Goal: Feedback & Contribution: Contribute content

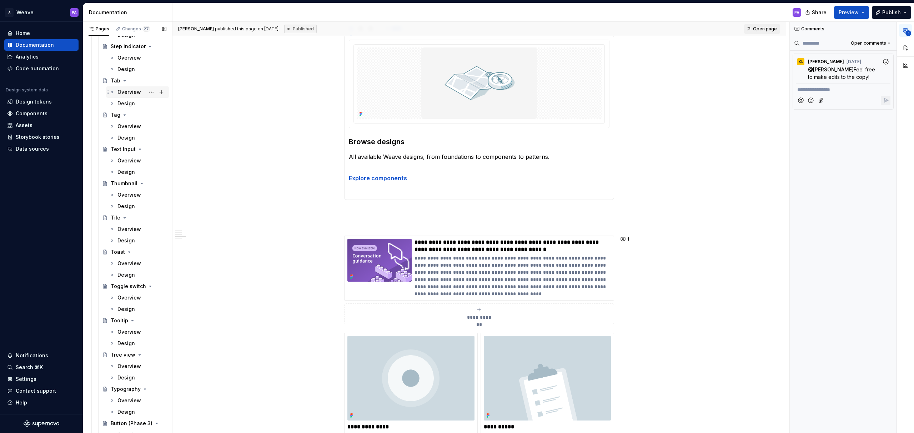
scroll to position [1662, 0]
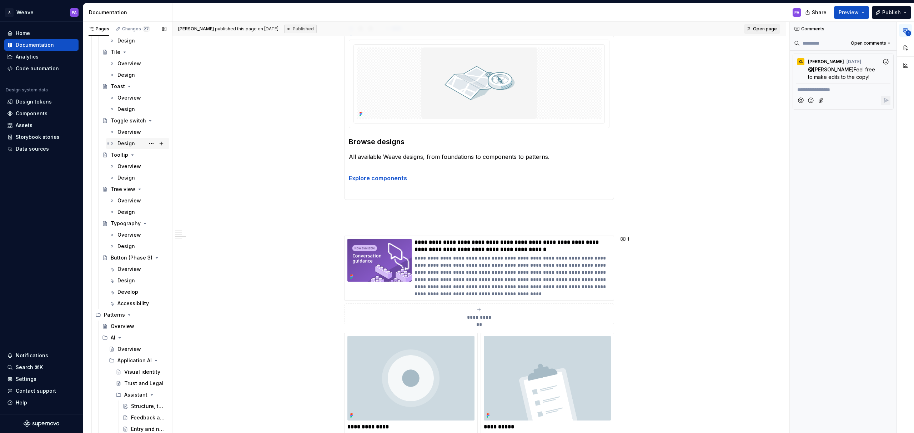
click at [125, 142] on div "Design" at bounding box center [125, 143] width 17 height 7
click at [124, 111] on div "Design" at bounding box center [125, 109] width 17 height 7
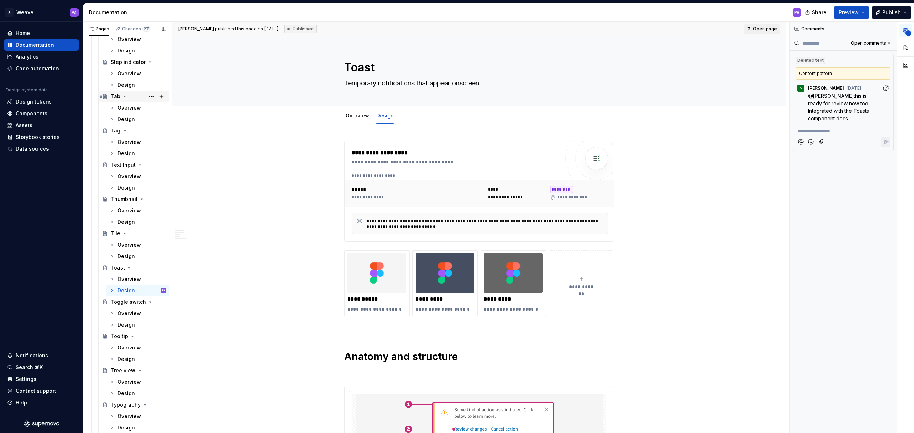
scroll to position [1576, 0]
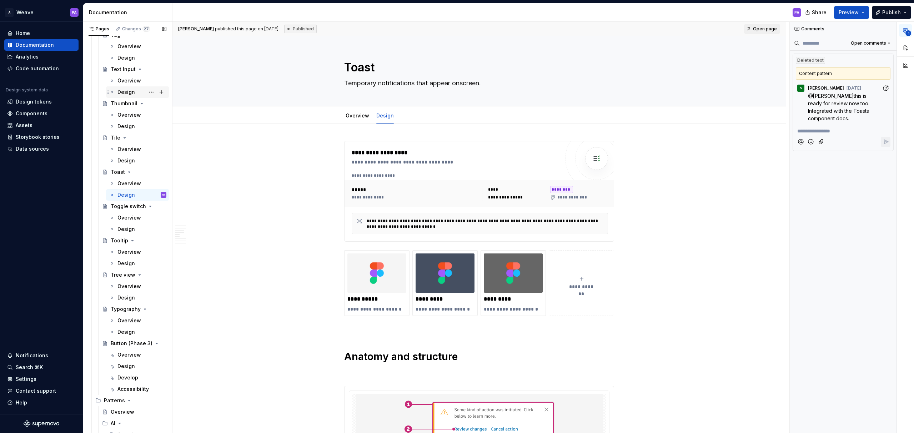
click at [125, 94] on div "Design" at bounding box center [125, 92] width 17 height 7
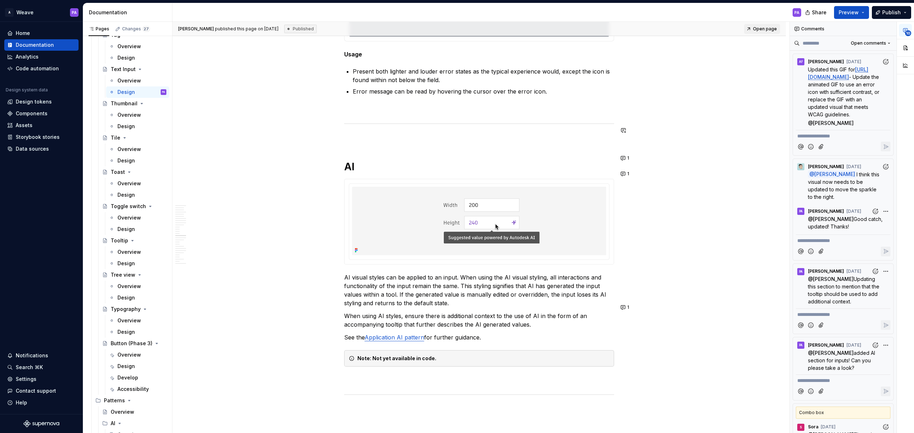
scroll to position [3753, 0]
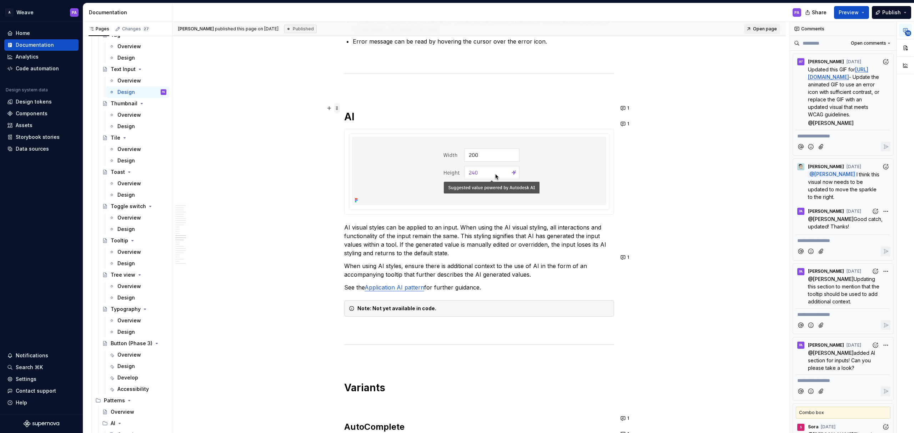
click at [336, 108] on span at bounding box center [337, 108] width 6 height 10
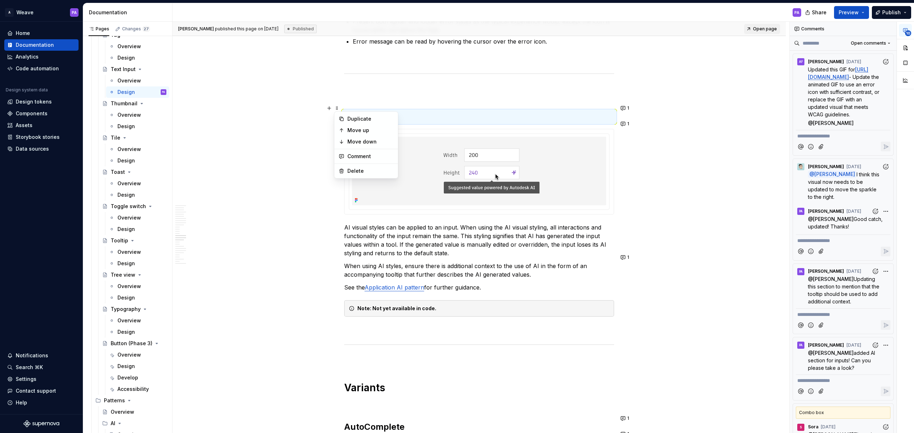
click at [350, 306] on icon at bounding box center [352, 309] width 6 height 6
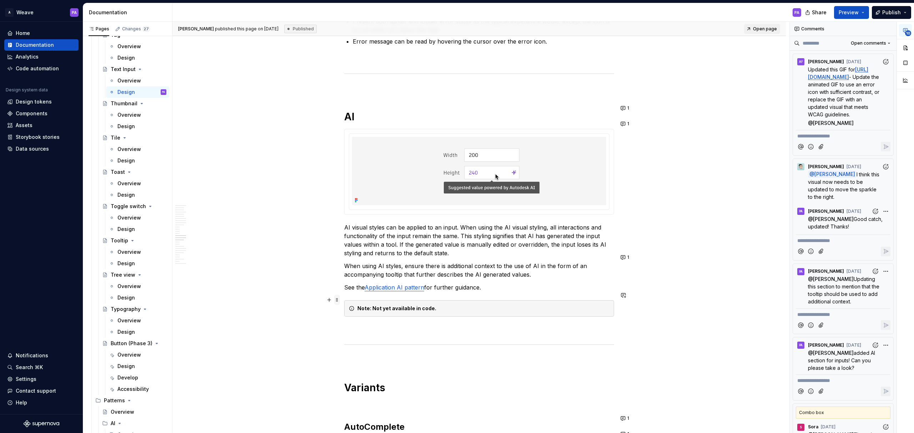
click at [337, 299] on span at bounding box center [337, 300] width 6 height 10
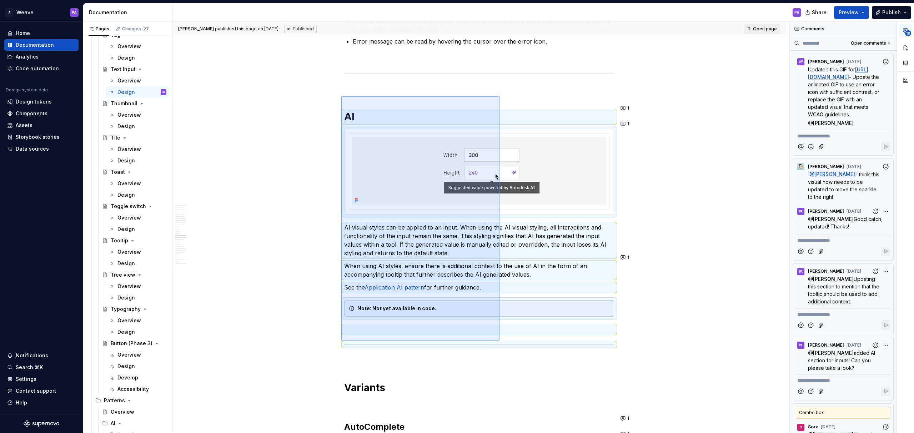
drag, startPoint x: 341, startPoint y: 96, endPoint x: 499, endPoint y: 341, distance: 291.2
click at [499, 341] on div "**********" at bounding box center [480, 228] width 617 height 412
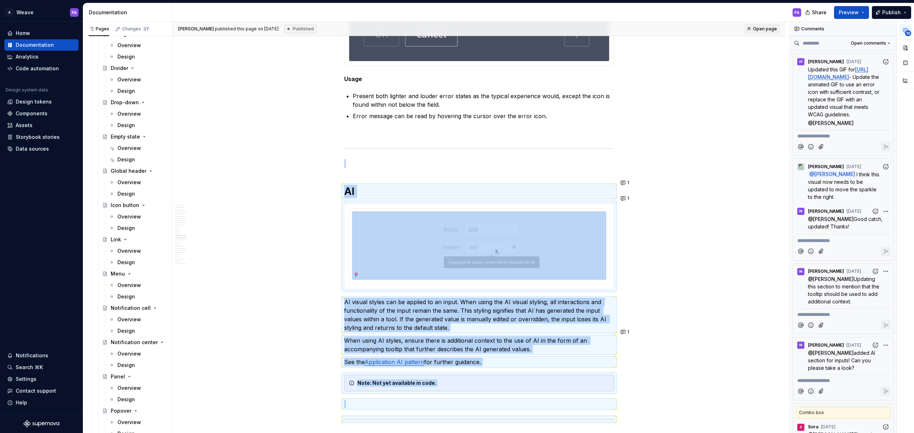
scroll to position [3606, 0]
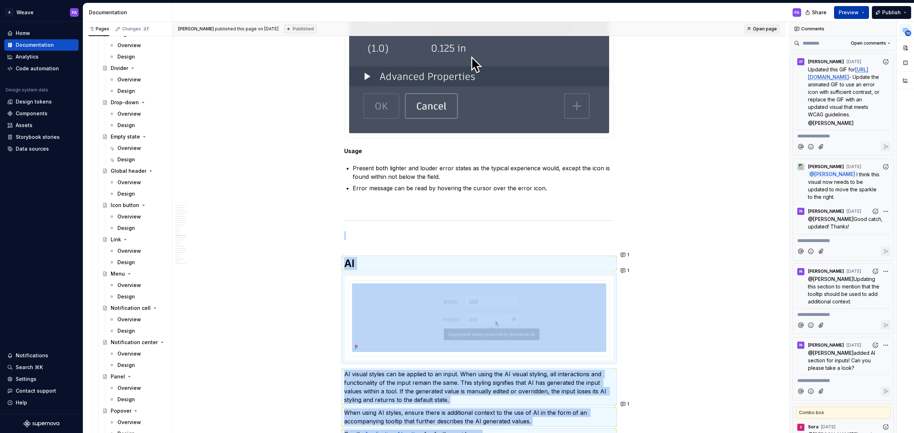
click at [609, 13] on span "Preview" at bounding box center [849, 12] width 20 height 7
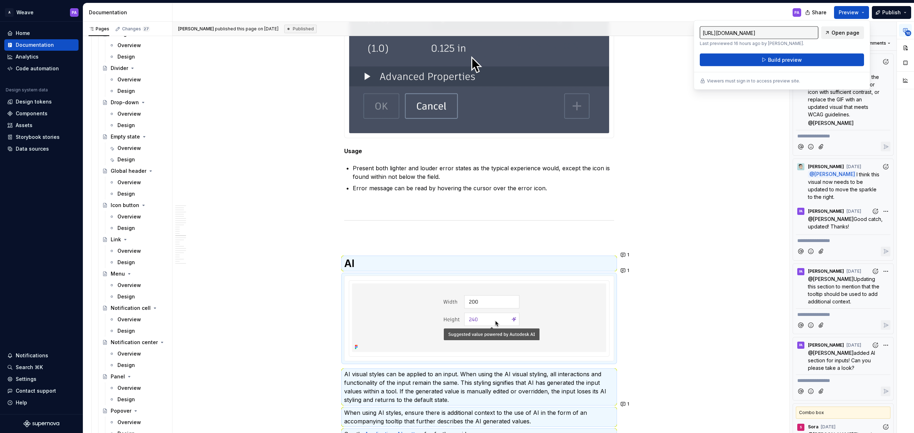
click at [609, 34] on span "Open page" at bounding box center [845, 32] width 28 height 7
click at [126, 123] on div "Design" at bounding box center [125, 125] width 17 height 7
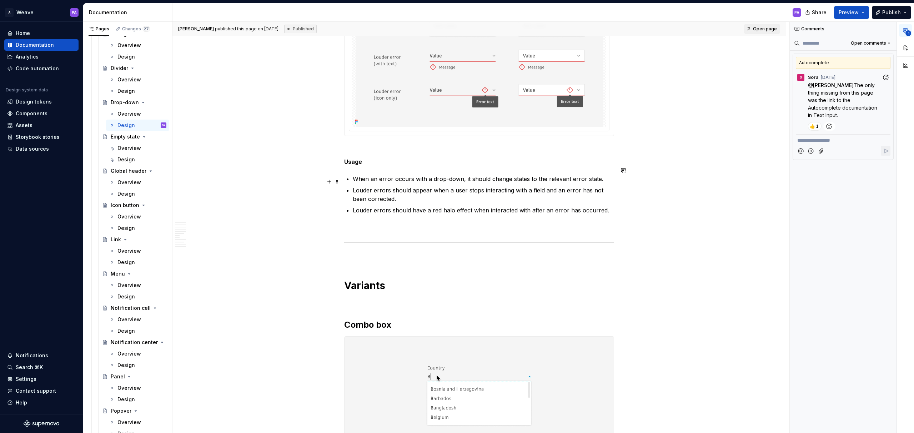
scroll to position [2998, 0]
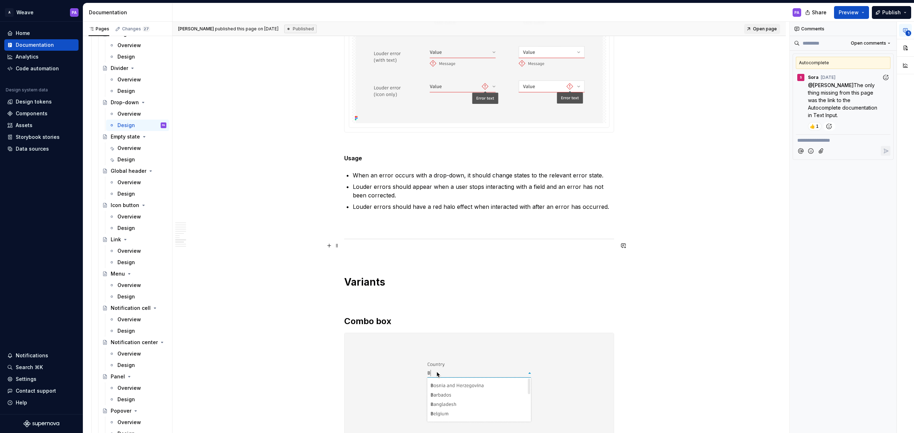
click at [349, 250] on p at bounding box center [479, 254] width 270 height 9
click at [353, 250] on p at bounding box center [479, 254] width 270 height 9
click at [328, 247] on button "button" at bounding box center [329, 246] width 10 height 10
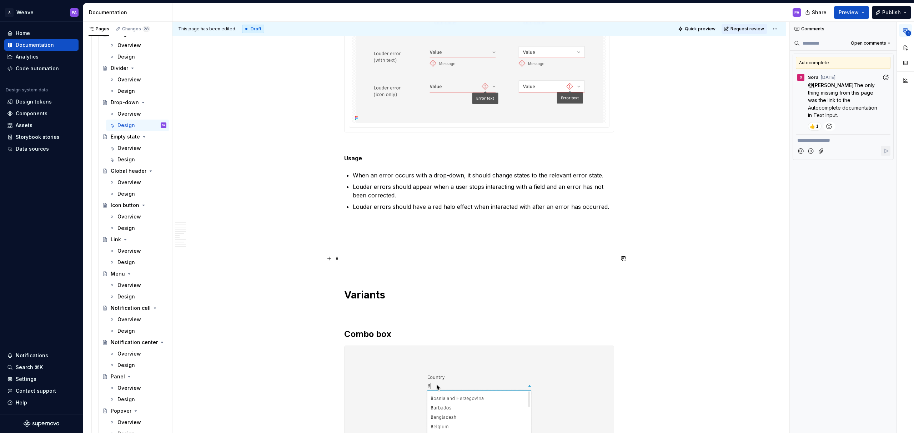
click at [362, 263] on p at bounding box center [479, 267] width 270 height 9
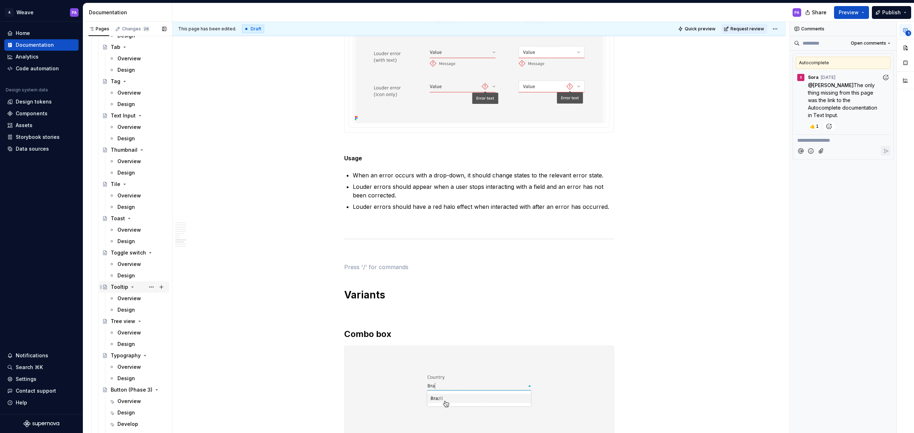
scroll to position [1549, 0]
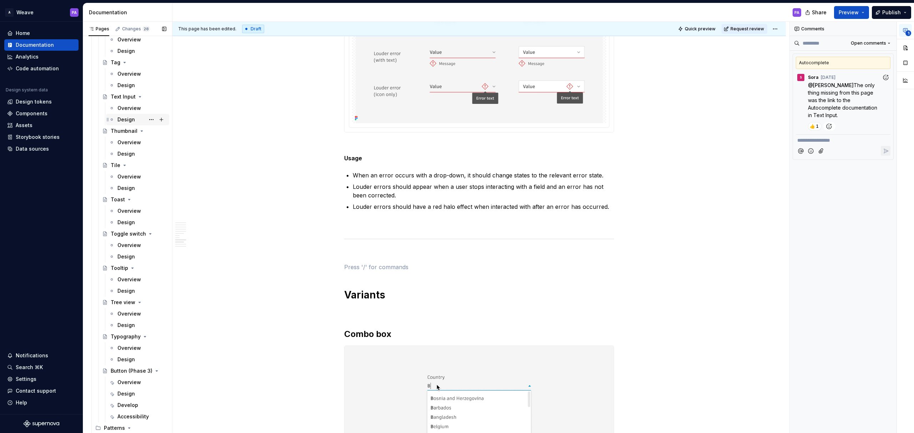
click at [129, 120] on div "Design" at bounding box center [125, 119] width 17 height 7
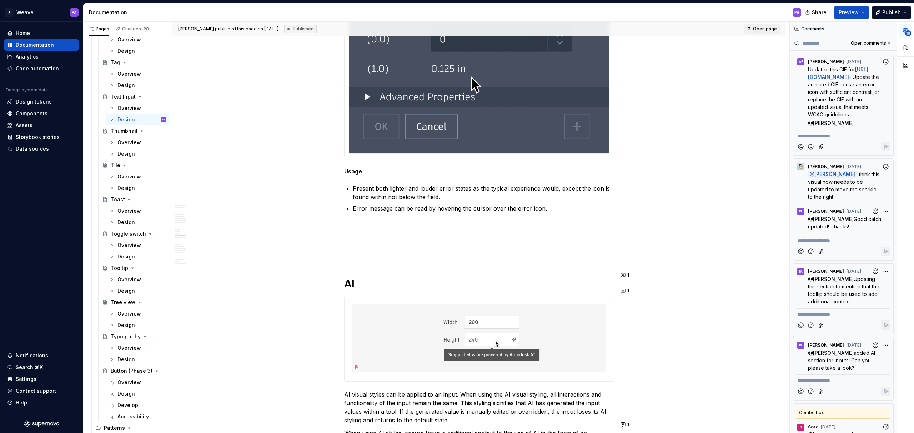
scroll to position [3691, 0]
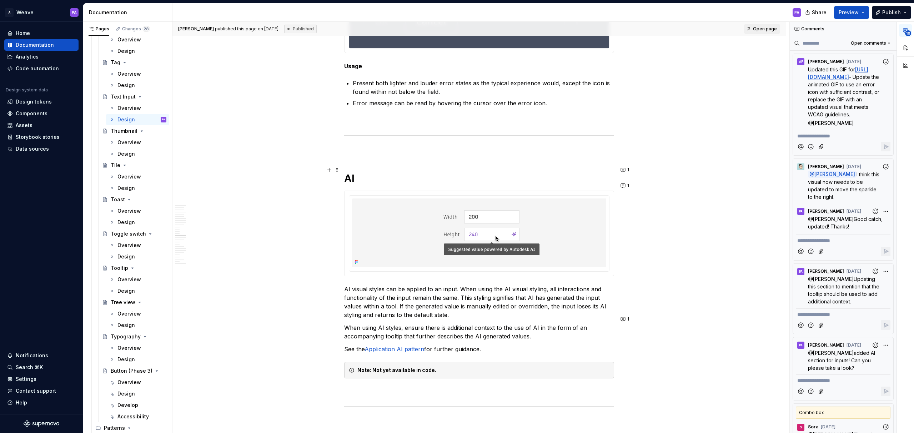
click at [352, 172] on h1 "AI" at bounding box center [479, 178] width 270 height 13
drag, startPoint x: 354, startPoint y: 163, endPoint x: 368, endPoint y: 172, distance: 17.2
click at [368, 172] on div "**********" at bounding box center [480, 228] width 617 height 412
drag, startPoint x: 374, startPoint y: 180, endPoint x: 435, endPoint y: 280, distance: 117.1
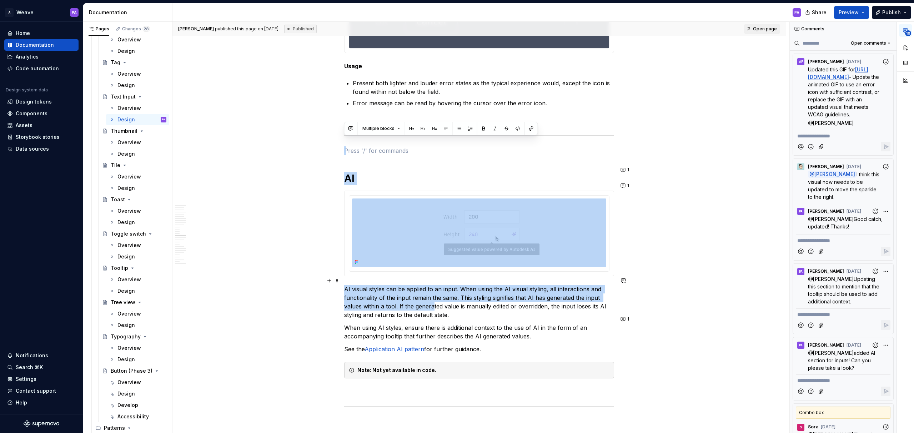
drag, startPoint x: 356, startPoint y: 148, endPoint x: 434, endPoint y: 298, distance: 168.9
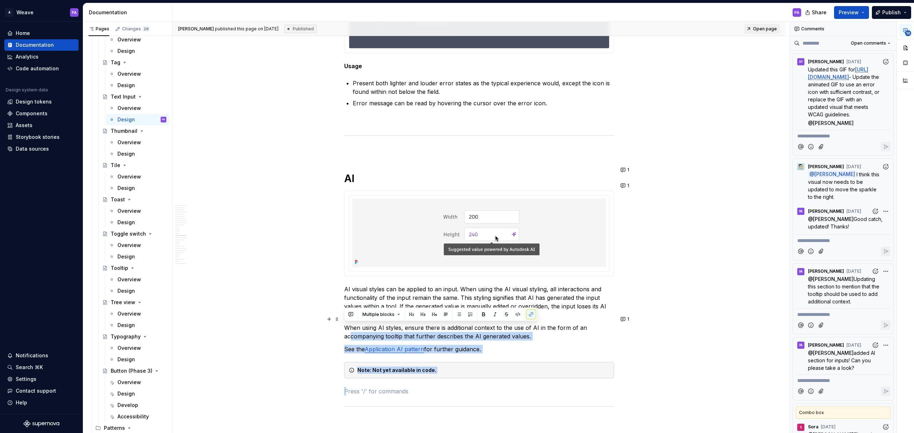
drag, startPoint x: 374, startPoint y: 379, endPoint x: 351, endPoint y: 329, distance: 55.4
click at [336, 167] on span at bounding box center [337, 170] width 6 height 10
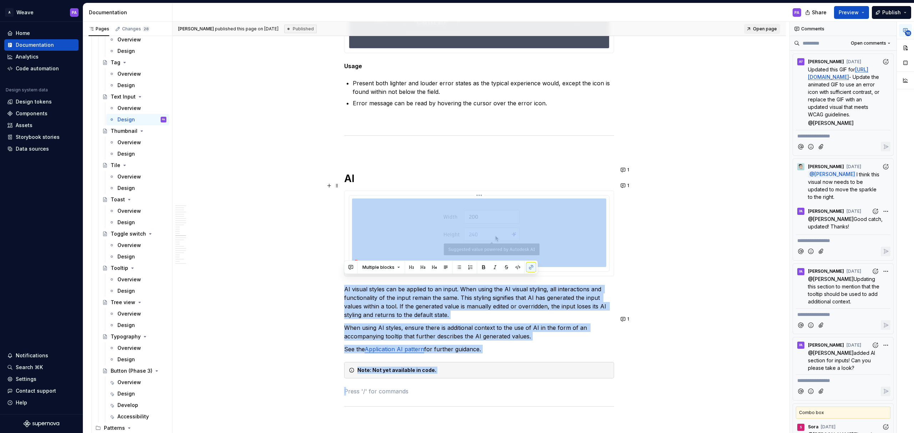
drag, startPoint x: 441, startPoint y: 178, endPoint x: 448, endPoint y: 195, distance: 17.6
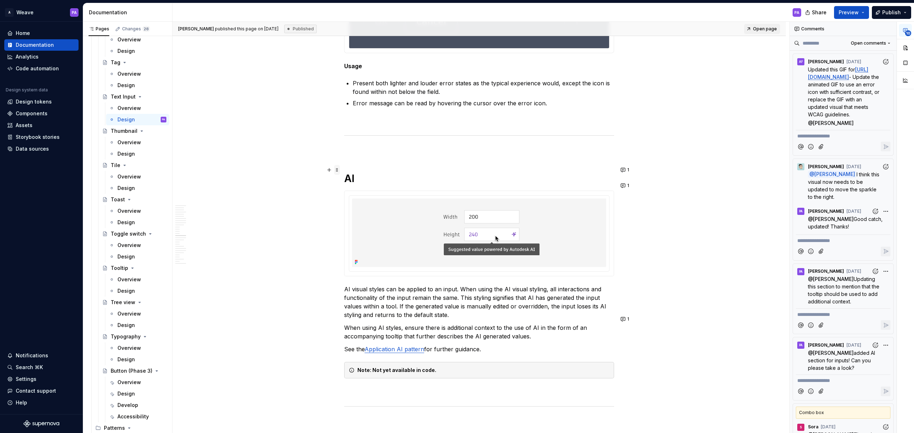
click at [338, 168] on span at bounding box center [337, 170] width 6 height 10
click at [346, 363] on div "Note: Not yet available in code." at bounding box center [479, 370] width 270 height 16
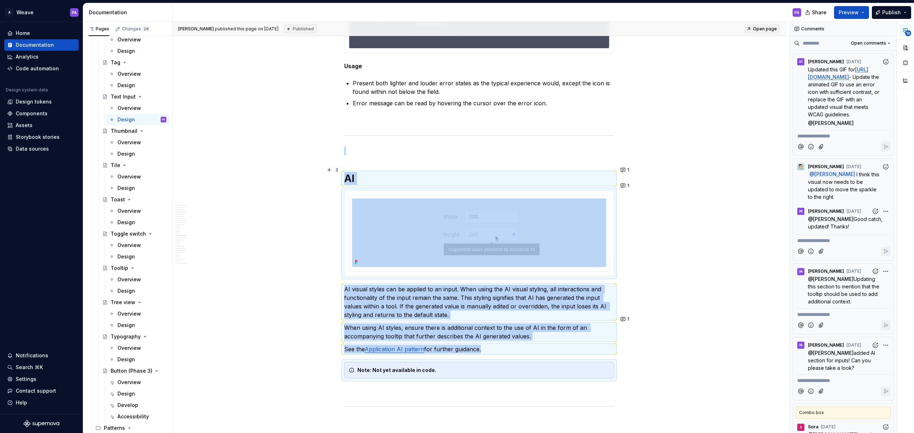
copy div "AI AI visual styles can be applied to an input. When using the AI visual stylin…"
click at [121, 146] on div "Design" at bounding box center [125, 148] width 17 height 7
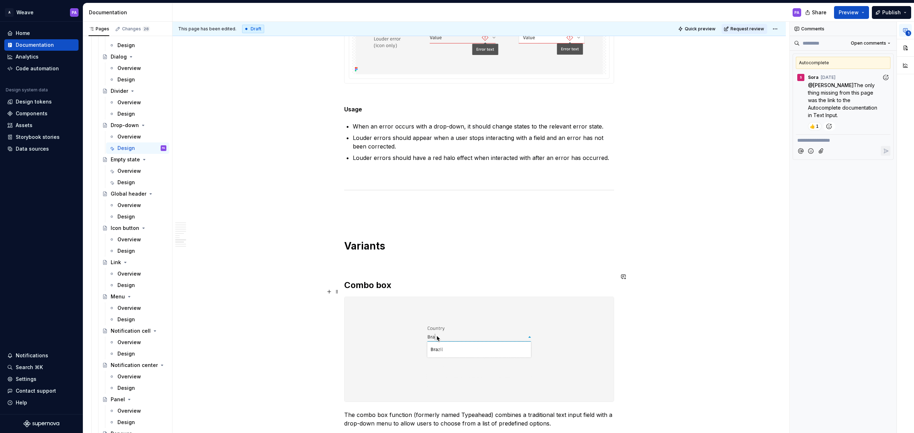
scroll to position [3136, 0]
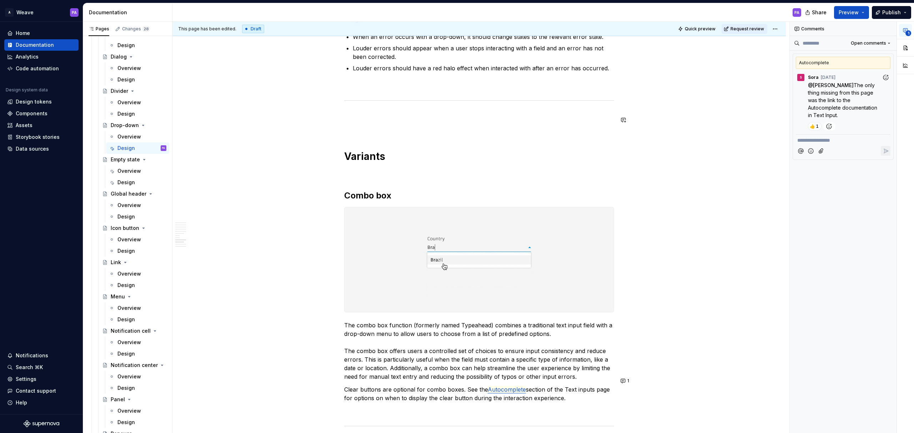
type textarea "*"
click at [359, 124] on p at bounding box center [479, 128] width 270 height 9
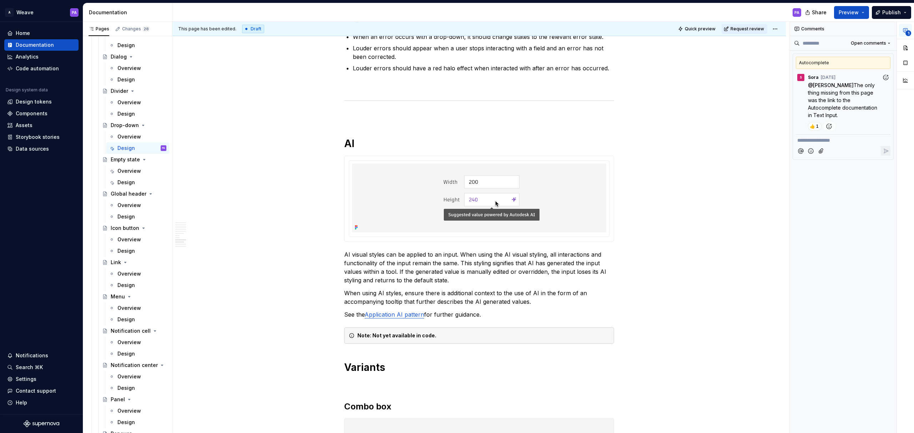
click at [352, 111] on p at bounding box center [479, 115] width 270 height 9
click at [354, 111] on p at bounding box center [479, 115] width 270 height 9
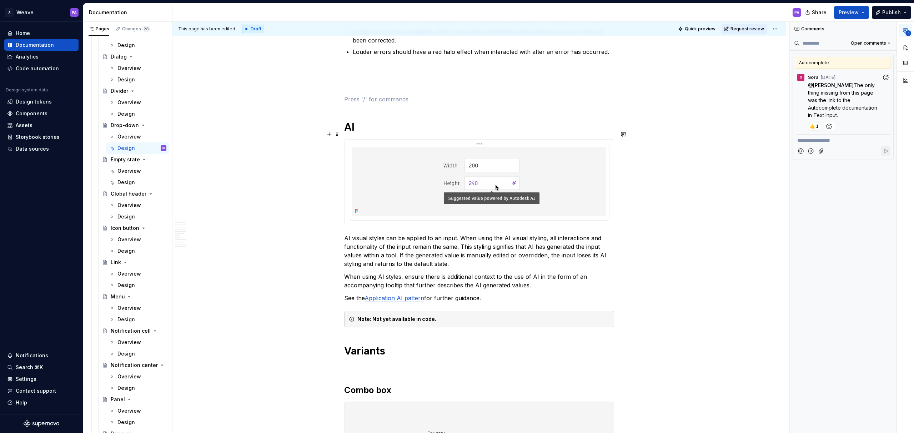
scroll to position [3221, 0]
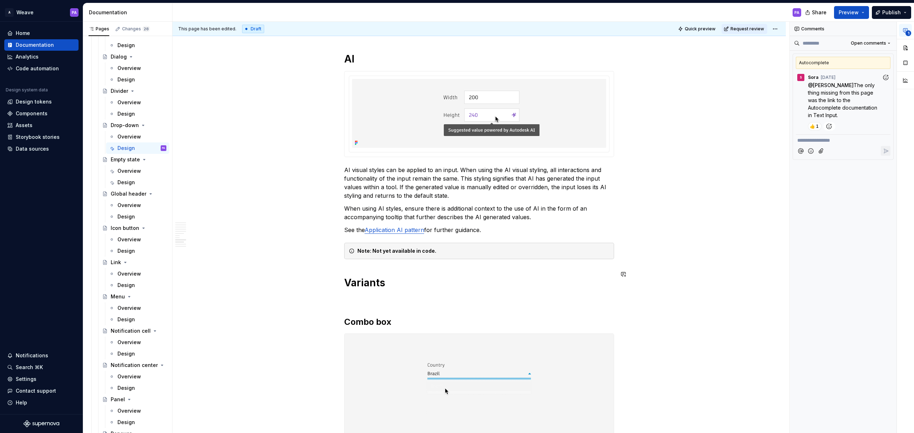
click at [328, 242] on button "button" at bounding box center [329, 242] width 10 height 10
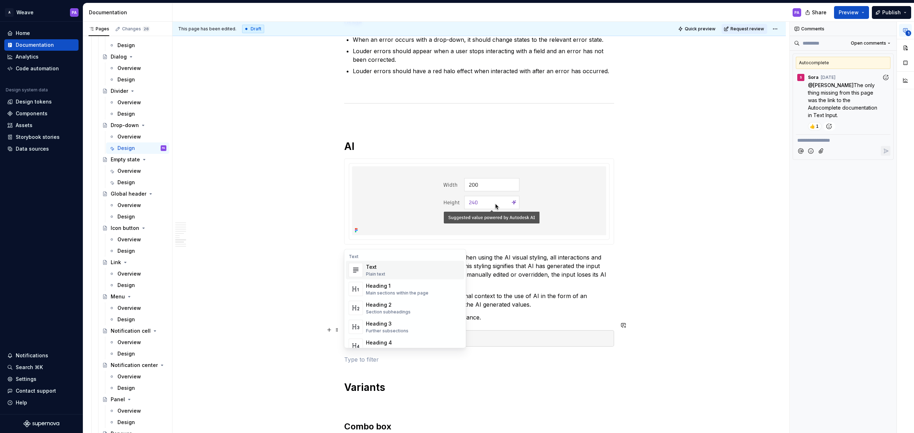
scroll to position [3128, 0]
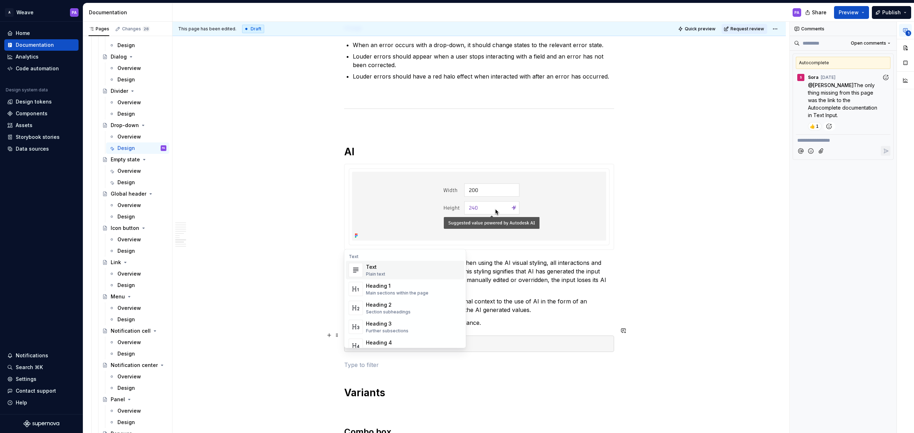
click at [352, 89] on p at bounding box center [479, 93] width 270 height 9
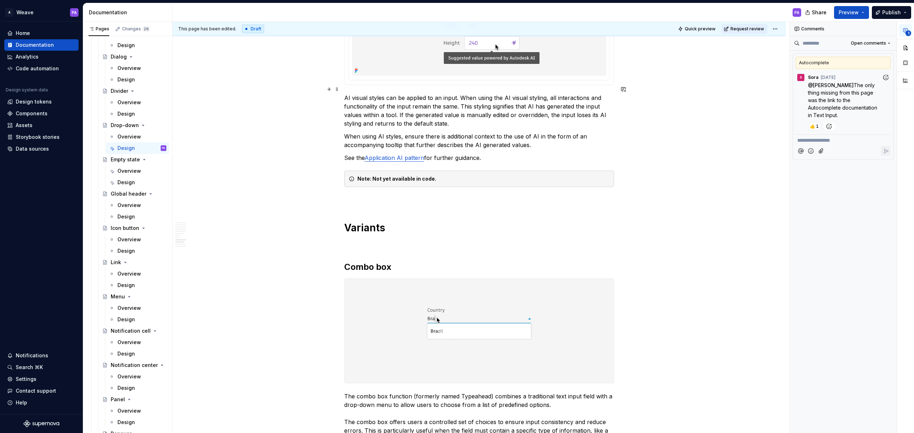
scroll to position [3345, 0]
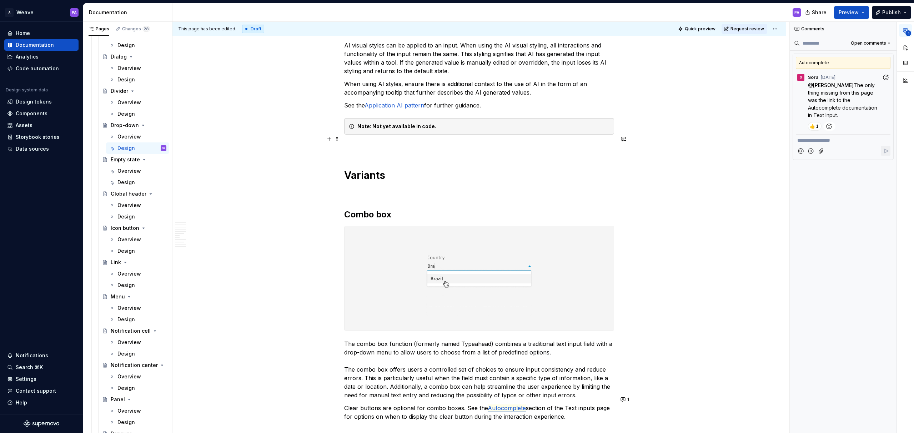
click at [330, 139] on button "button" at bounding box center [329, 139] width 10 height 10
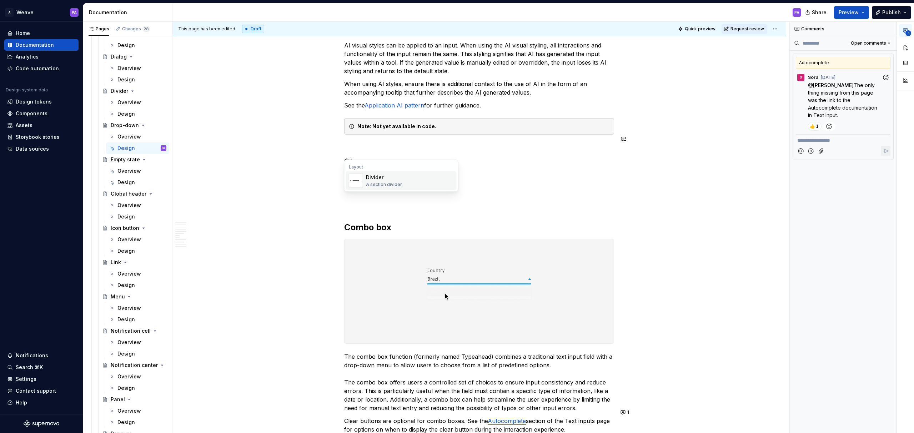
scroll to position [0, 0]
click at [380, 181] on div "Divider" at bounding box center [384, 177] width 36 height 7
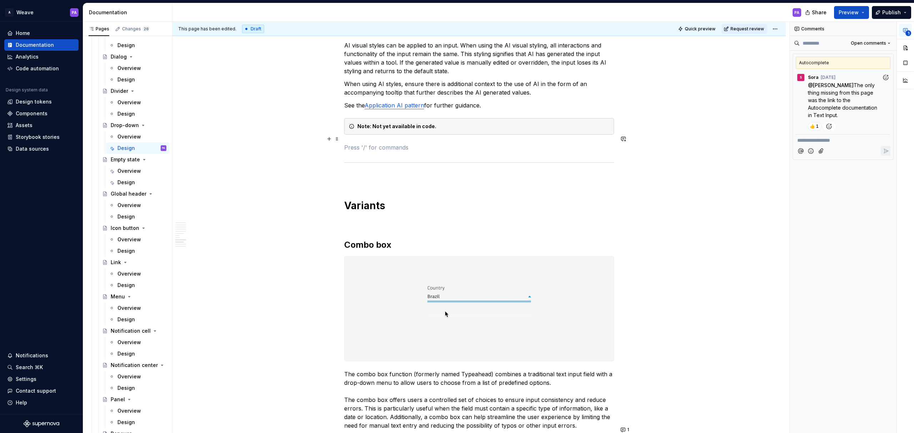
click at [356, 143] on p at bounding box center [479, 147] width 270 height 9
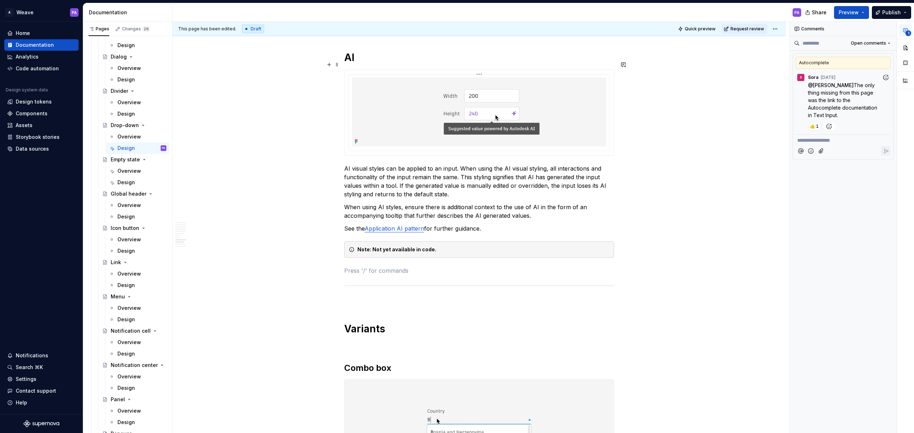
scroll to position [3145, 0]
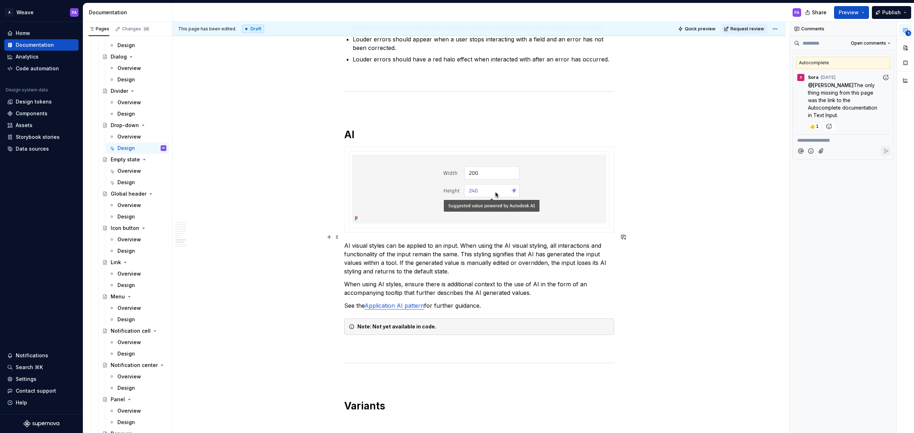
click at [450, 241] on p "AI visual styles can be applied to an input. When using the AI visual styling, …" at bounding box center [479, 258] width 270 height 34
click at [451, 241] on p "AI visual styles can be applied to an input. When using the AI visual styling, …" at bounding box center [479, 258] width 270 height 34
click at [439, 241] on p "AI visual styles can be applied to an drop-down. When using the AI visual styli…" at bounding box center [479, 258] width 270 height 34
click at [441, 241] on p "AI visual styles can be applied to an drop-down. When using the AI visual styli…" at bounding box center [479, 258] width 270 height 34
click at [566, 255] on p "AI visual styles can be applied to a drop-down. When using the AI visual stylin…" at bounding box center [479, 258] width 270 height 34
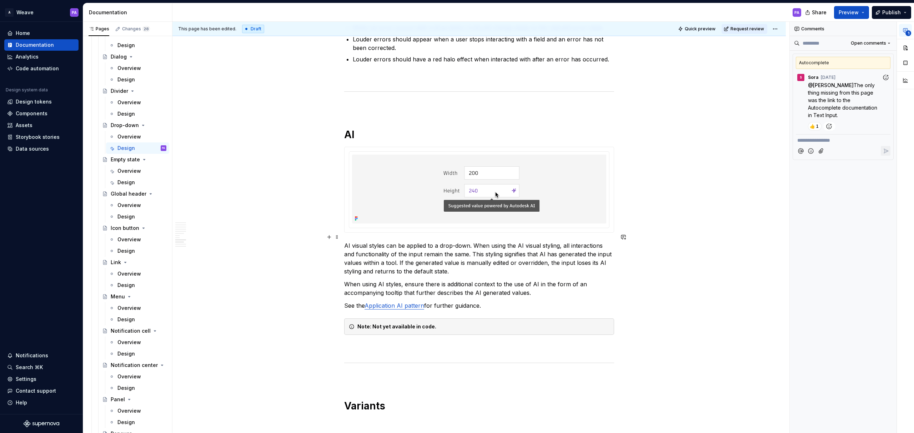
click at [566, 255] on p "AI visual styles can be applied to a drop-down. When using the AI visual stylin…" at bounding box center [479, 258] width 270 height 34
click at [592, 245] on p "AI visual styles can be applied to a drop-down. When using the AI visual stylin…" at bounding box center [479, 258] width 270 height 34
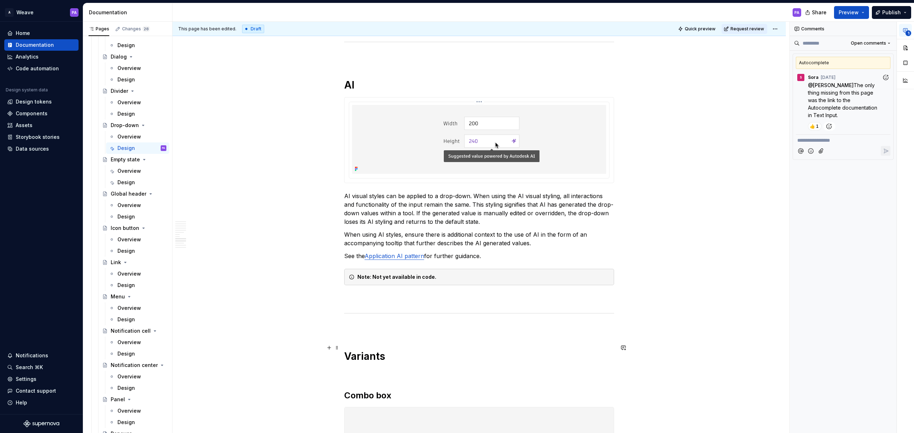
scroll to position [3109, 0]
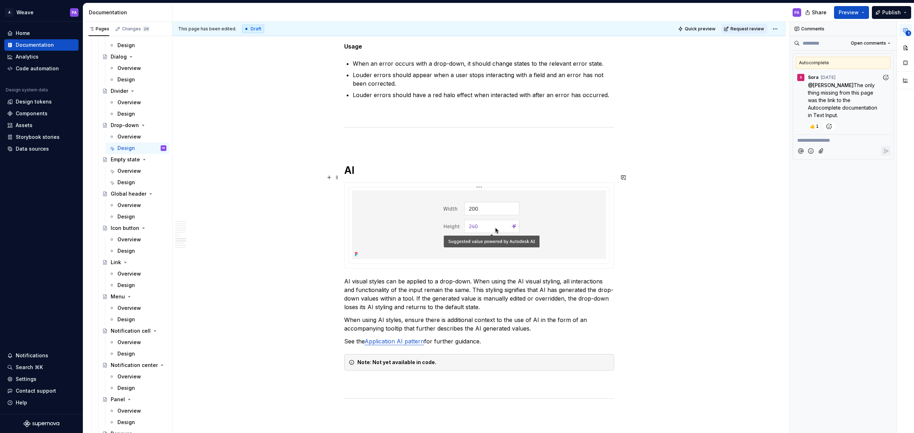
click at [411, 217] on img at bounding box center [479, 224] width 254 height 69
click at [356, 253] on icon at bounding box center [356, 253] width 1 height 1
click at [484, 243] on img at bounding box center [479, 224] width 254 height 69
click at [609, 46] on button "button" at bounding box center [905, 47] width 13 height 13
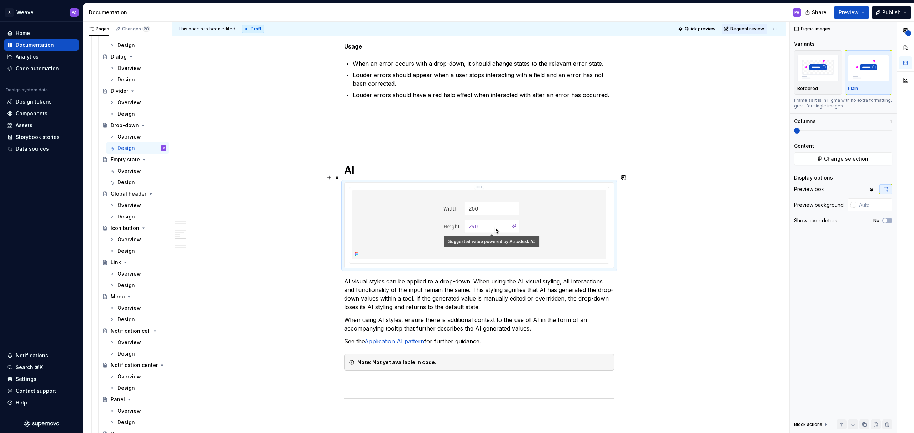
click at [442, 248] on img at bounding box center [479, 224] width 254 height 69
click at [609, 159] on span "Change selection" at bounding box center [846, 158] width 44 height 7
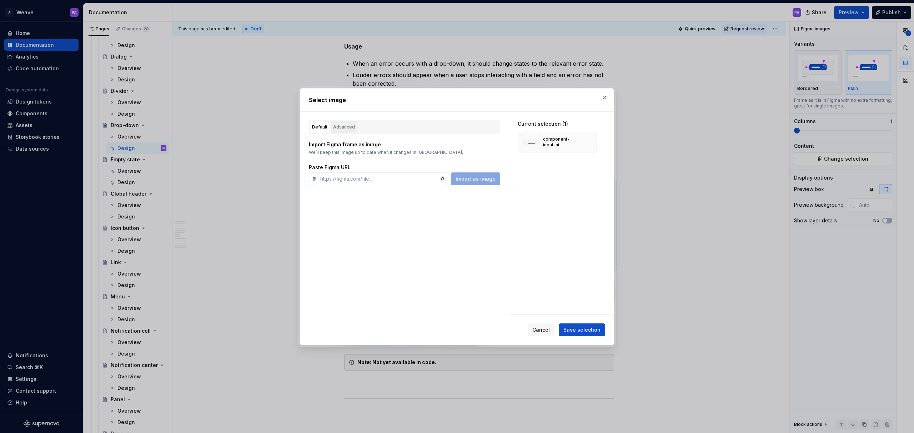
click at [344, 128] on div "Advanced" at bounding box center [344, 127] width 22 height 7
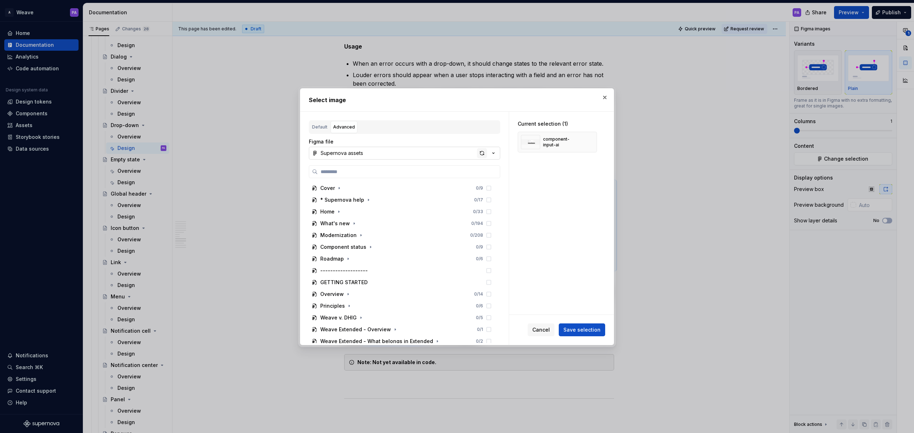
click at [484, 150] on div "button" at bounding box center [482, 153] width 10 height 10
type textarea "*"
click at [607, 96] on button "button" at bounding box center [605, 97] width 10 height 10
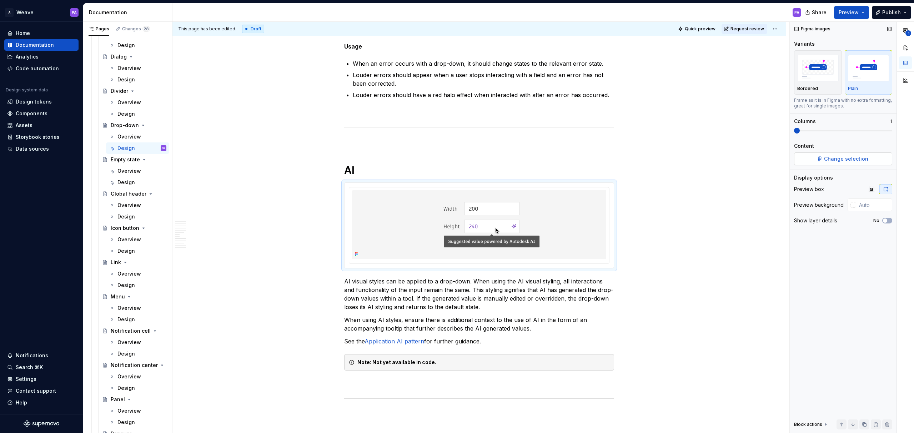
click at [609, 157] on span "Change selection" at bounding box center [846, 158] width 44 height 7
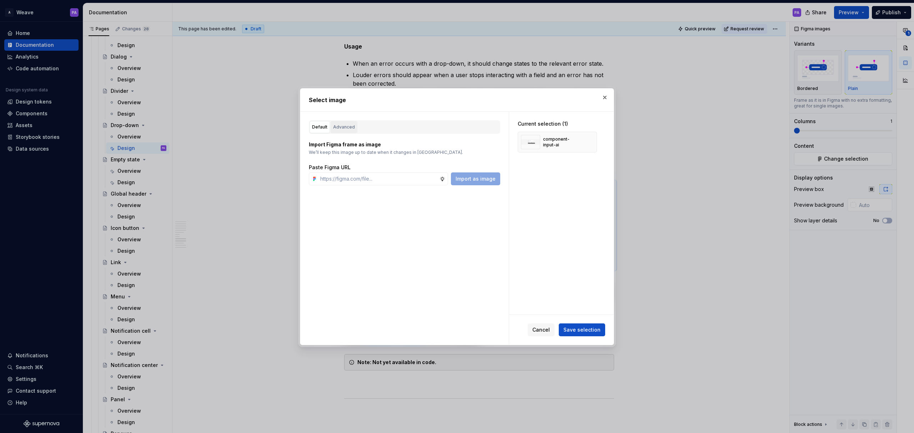
click at [349, 128] on div "Advanced" at bounding box center [344, 127] width 22 height 7
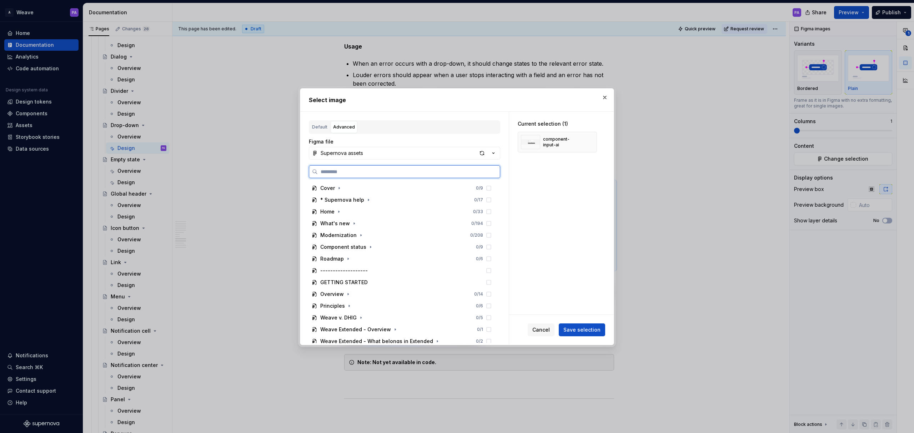
click at [339, 172] on input "search" at bounding box center [409, 171] width 182 height 7
type input "**********"
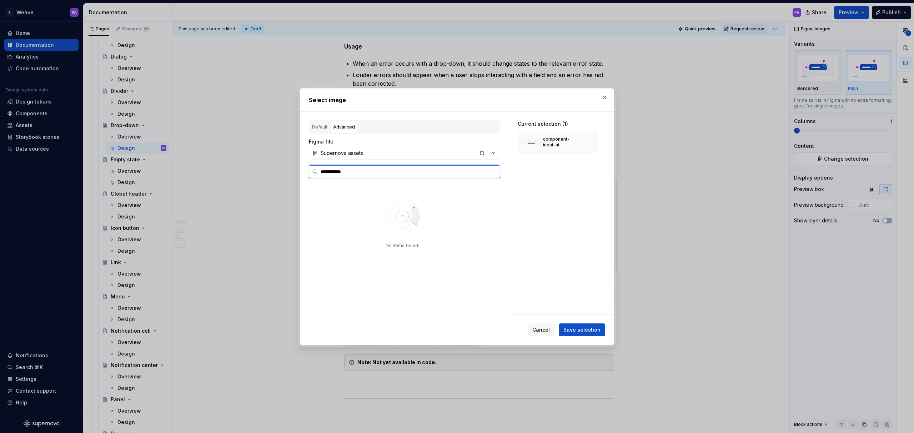
click at [496, 171] on input "**********" at bounding box center [409, 171] width 182 height 7
click at [492, 172] on input "**********" at bounding box center [409, 171] width 182 height 7
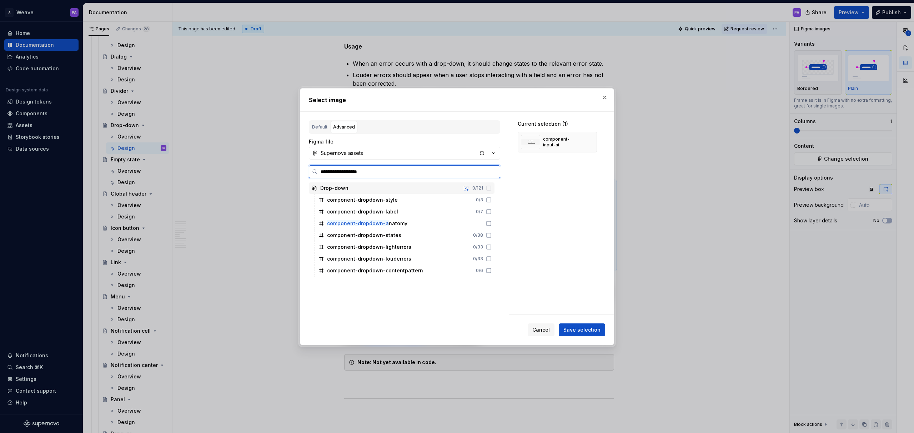
type input "**********"
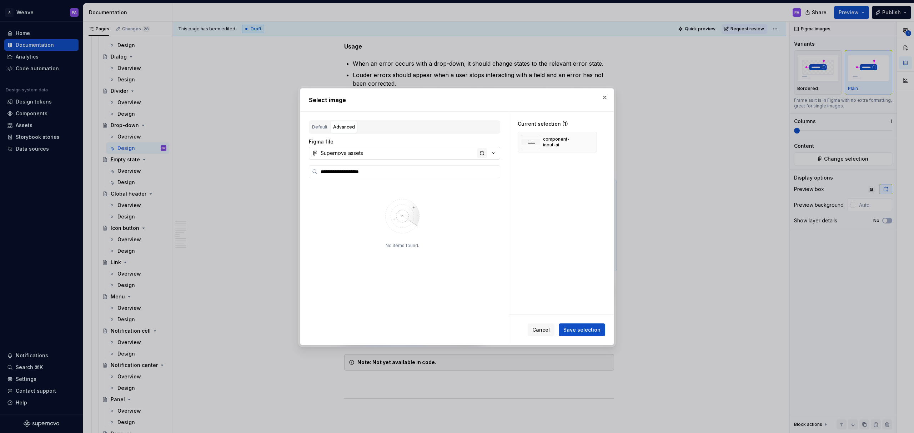
click at [481, 152] on div "button" at bounding box center [482, 153] width 10 height 10
click at [489, 198] on icon at bounding box center [489, 200] width 6 height 6
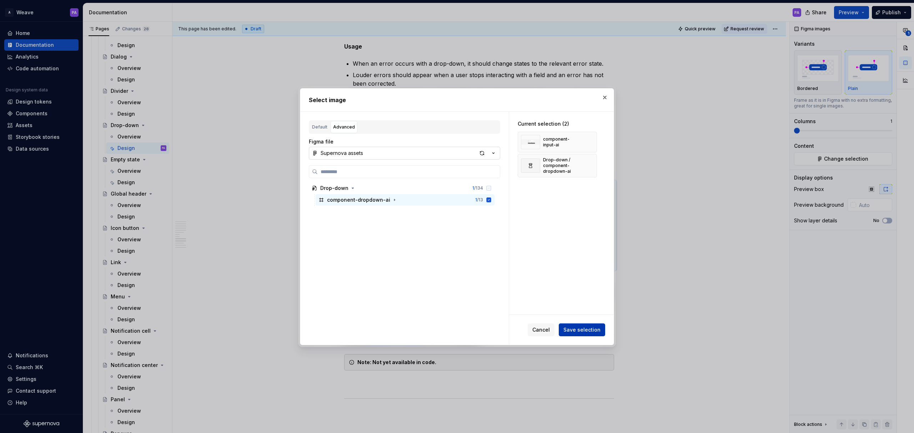
click at [582, 329] on span "Save selection" at bounding box center [581, 329] width 37 height 7
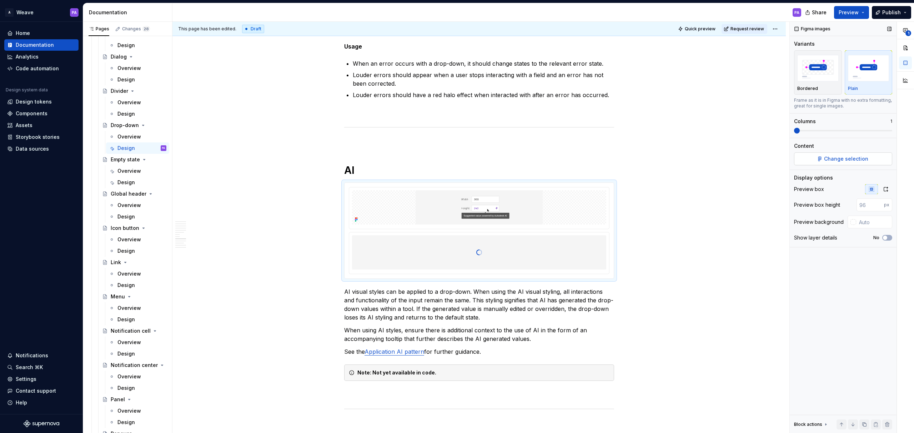
click at [609, 156] on span "Change selection" at bounding box center [846, 158] width 44 height 7
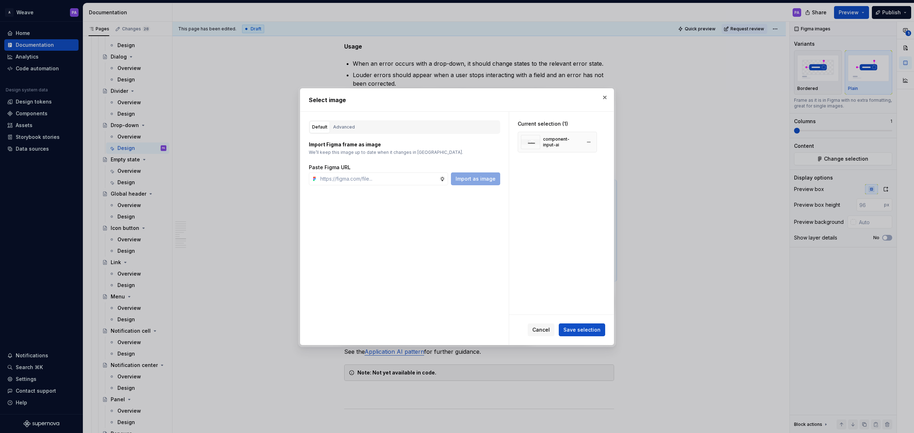
type textarea "*"
click at [344, 126] on div "Advanced" at bounding box center [344, 127] width 22 height 7
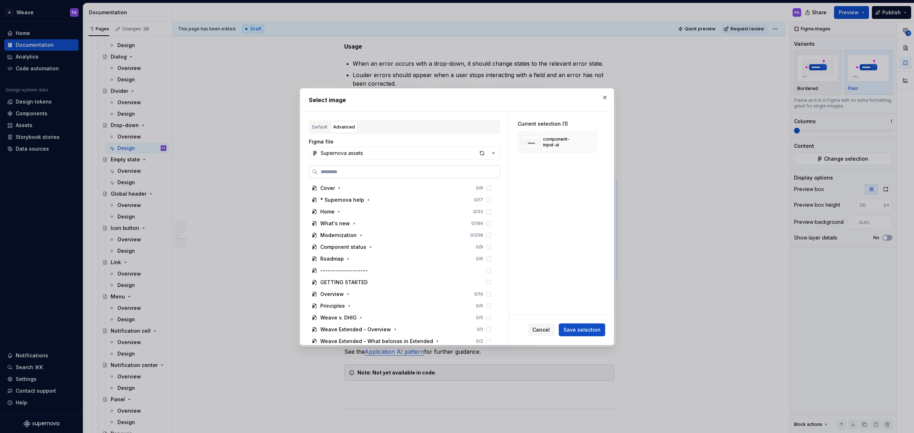
click at [353, 166] on label at bounding box center [404, 171] width 191 height 13
click at [353, 168] on input "search" at bounding box center [409, 171] width 182 height 7
paste input "**********"
type input "**********"
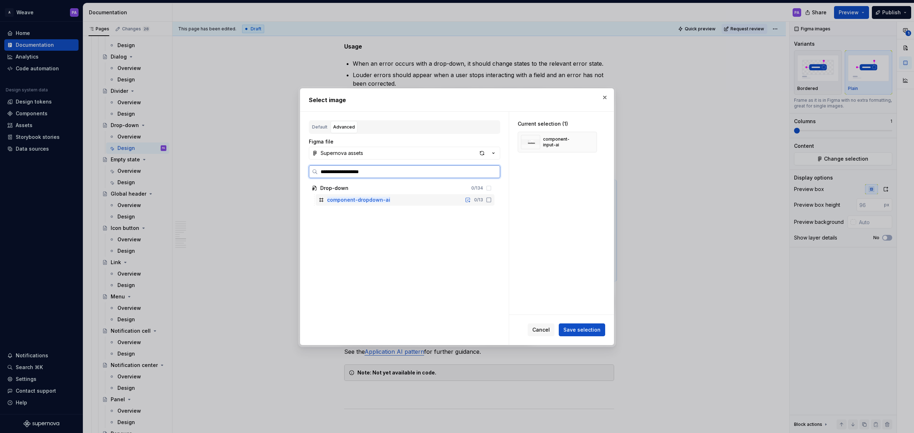
click at [487, 200] on icon at bounding box center [489, 200] width 4 height 4
click at [592, 141] on button "button" at bounding box center [589, 142] width 10 height 10
click at [579, 328] on span "Save selection" at bounding box center [581, 329] width 37 height 7
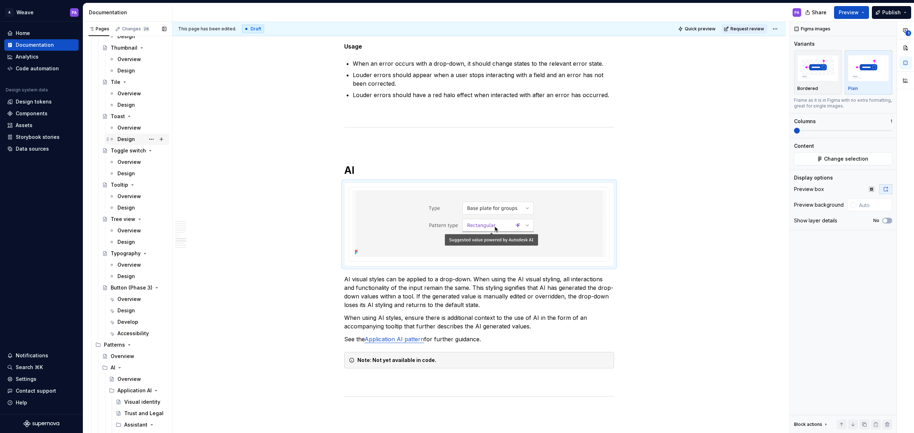
scroll to position [1553, 0]
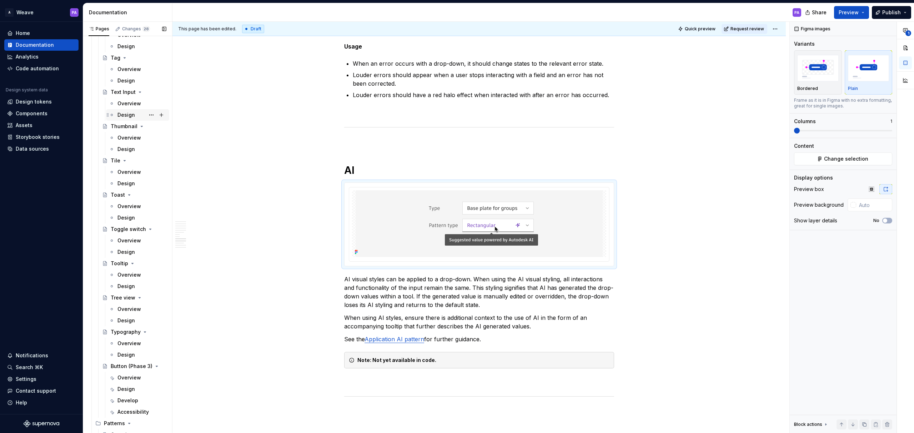
click at [131, 114] on div "Design" at bounding box center [125, 114] width 17 height 7
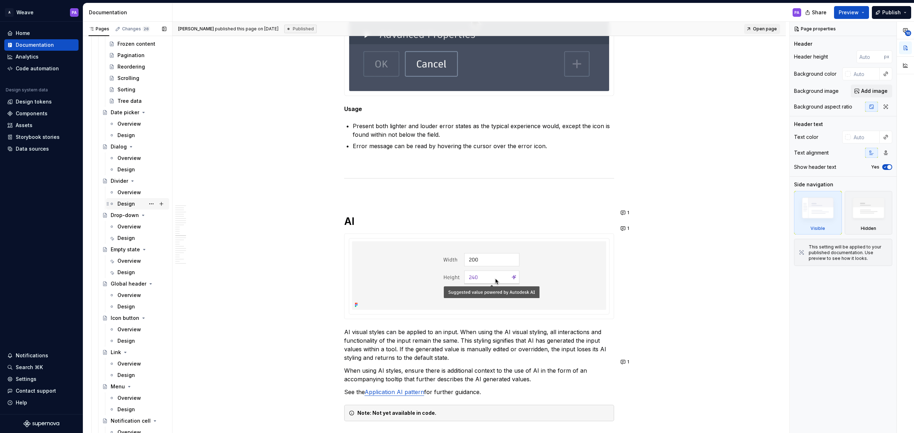
scroll to position [747, 0]
click at [124, 235] on div "Design" at bounding box center [125, 235] width 17 height 7
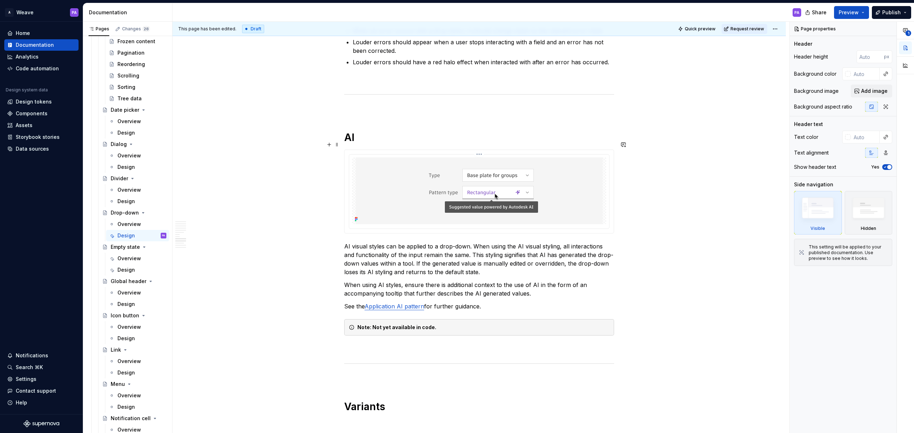
scroll to position [3148, 0]
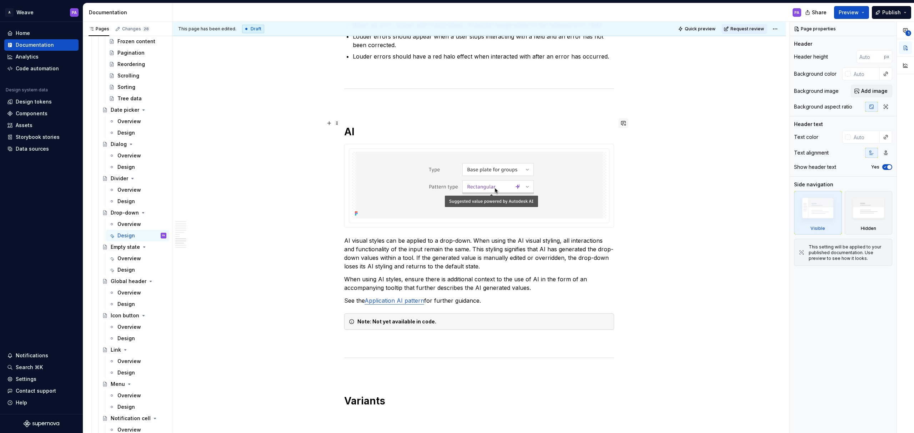
click at [609, 123] on button "button" at bounding box center [623, 123] width 10 height 10
type textarea "*"
click at [569, 146] on span "Added a section for AI dropdown, since the component is close to being complet" at bounding box center [571, 144] width 104 height 22
click at [589, 153] on p "**********" at bounding box center [571, 143] width 105 height 23
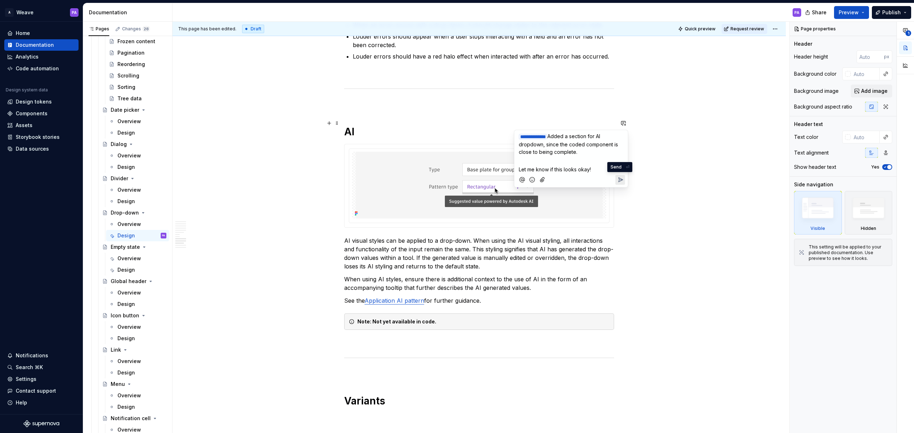
click at [609, 178] on icon "Send" at bounding box center [620, 180] width 4 height 4
